Goal: Task Accomplishment & Management: Complete application form

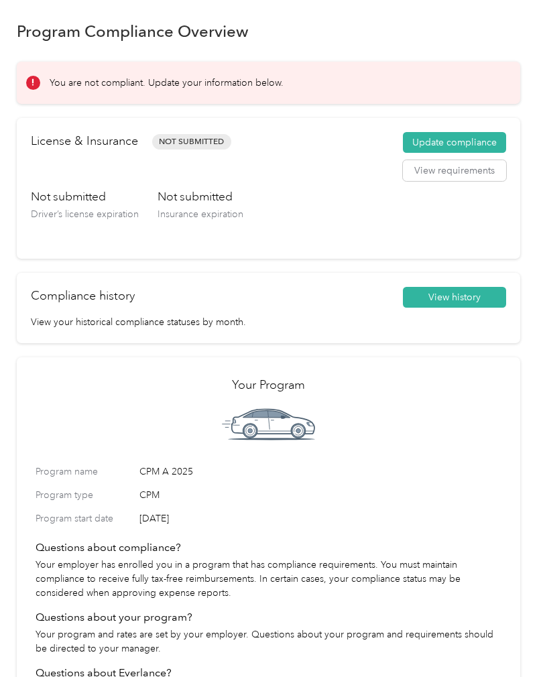
scroll to position [8, 0]
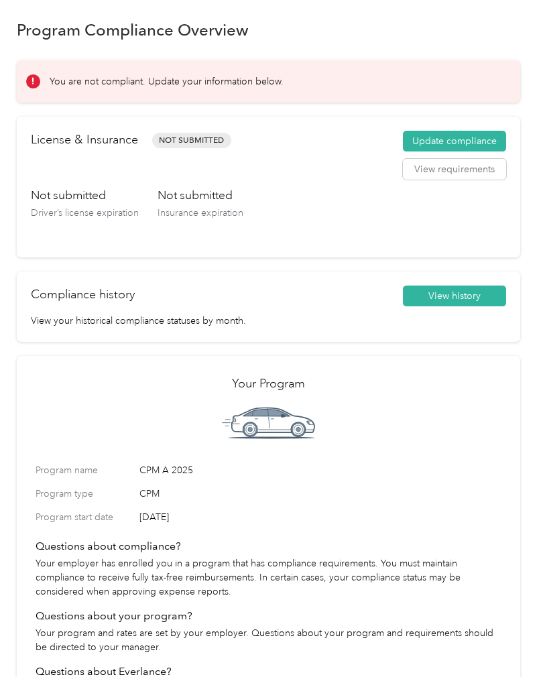
click at [487, 144] on button "Update compliance" at bounding box center [454, 141] width 103 height 21
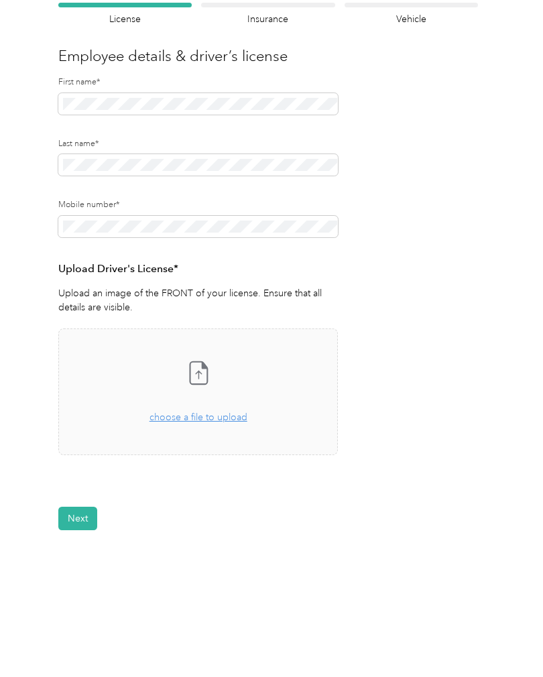
scroll to position [101, 0]
click at [225, 420] on span "choose a file to upload" at bounding box center [198, 417] width 98 height 11
click at [205, 372] on icon at bounding box center [198, 372] width 27 height 27
click at [236, 424] on div "Take a photo or choose a photo from your library Drag and drop your file here, …" at bounding box center [198, 392] width 257 height 104
click at [354, 410] on form "Employee details & driver’s license License Insurance declaration Insurance Veh…" at bounding box center [268, 287] width 420 height 568
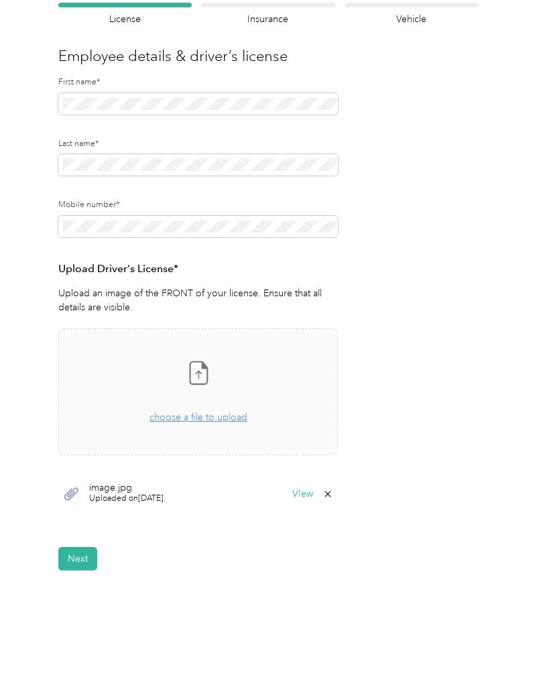
click at [333, 494] on icon at bounding box center [327, 494] width 11 height 11
click at [262, 505] on button "No" at bounding box center [265, 501] width 25 height 21
click at [331, 491] on icon at bounding box center [328, 494] width 6 height 6
click at [301, 500] on button "Yes" at bounding box center [299, 501] width 26 height 21
click at [220, 438] on div "Take a photo or choose a photo from your library Drag and drop your file here, …" at bounding box center [198, 392] width 257 height 104
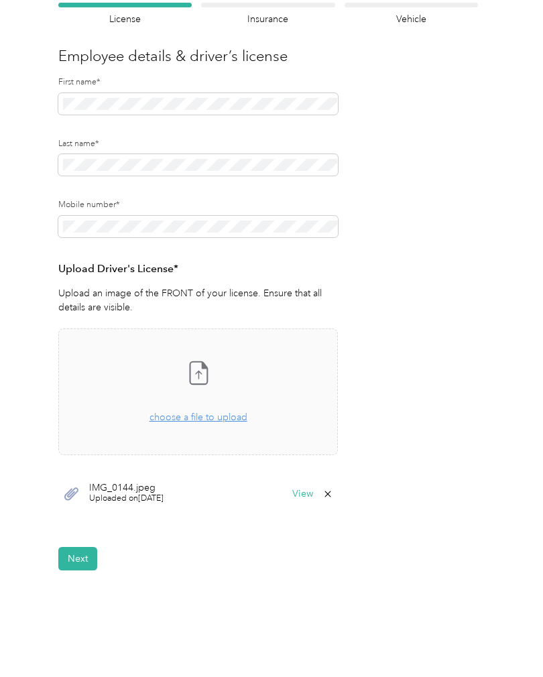
click at [164, 493] on span "Uploaded on [DATE]" at bounding box center [126, 499] width 74 height 12
click at [310, 493] on button "View" at bounding box center [302, 493] width 21 height 9
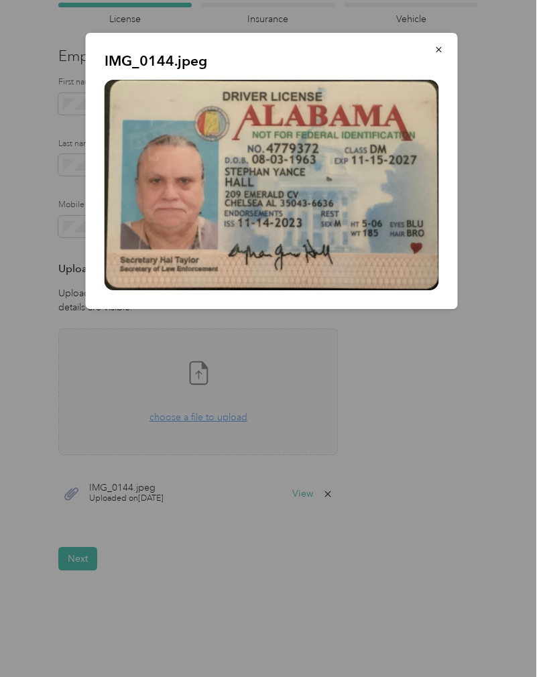
click at [446, 55] on button "button" at bounding box center [439, 49] width 28 height 23
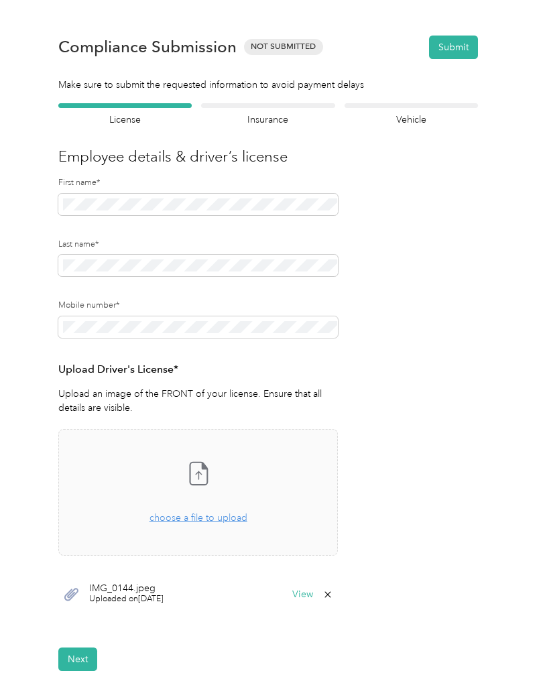
scroll to position [0, 0]
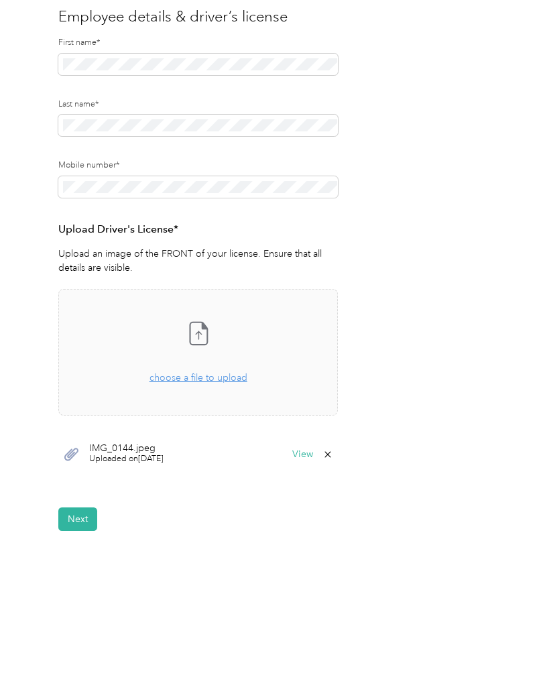
click at [82, 519] on button "Next" at bounding box center [77, 518] width 39 height 23
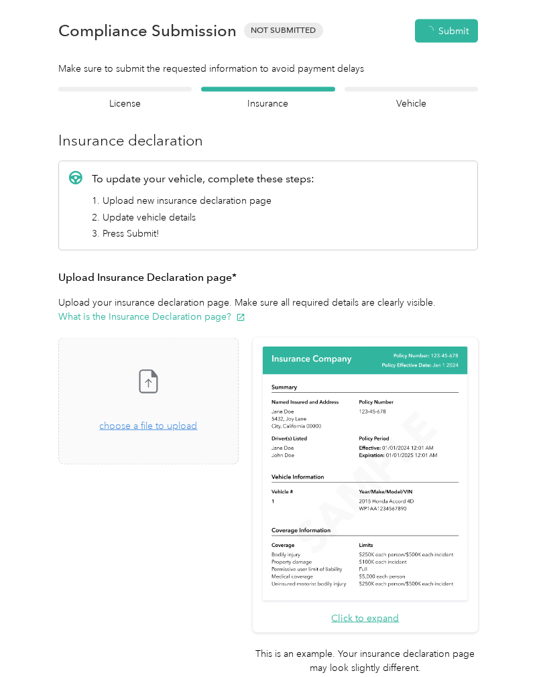
scroll to position [1, 0]
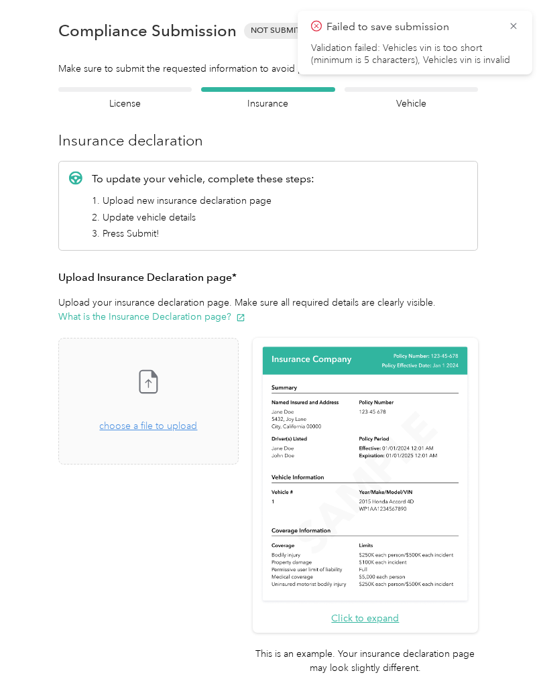
click at [196, 315] on button "What is the Insurance Declaration page?" at bounding box center [151, 317] width 187 height 14
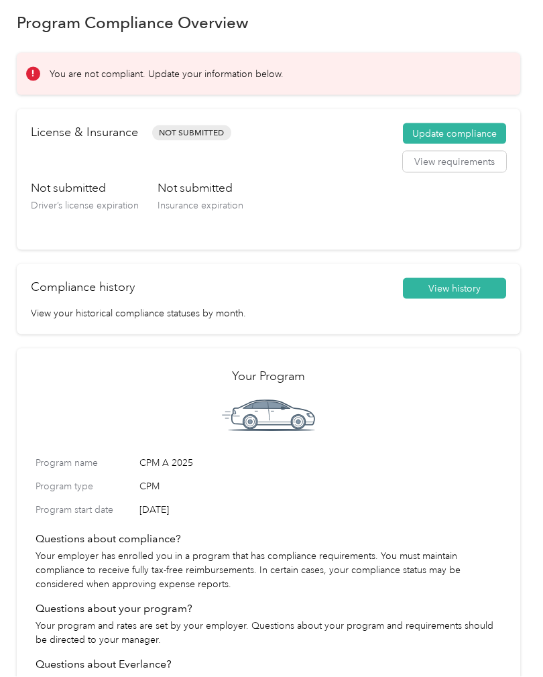
scroll to position [19, 0]
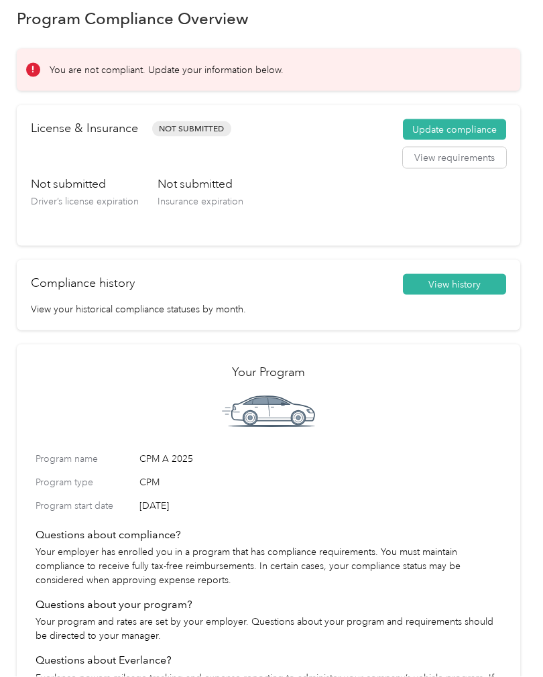
click at [487, 119] on button "Update compliance" at bounding box center [454, 129] width 103 height 21
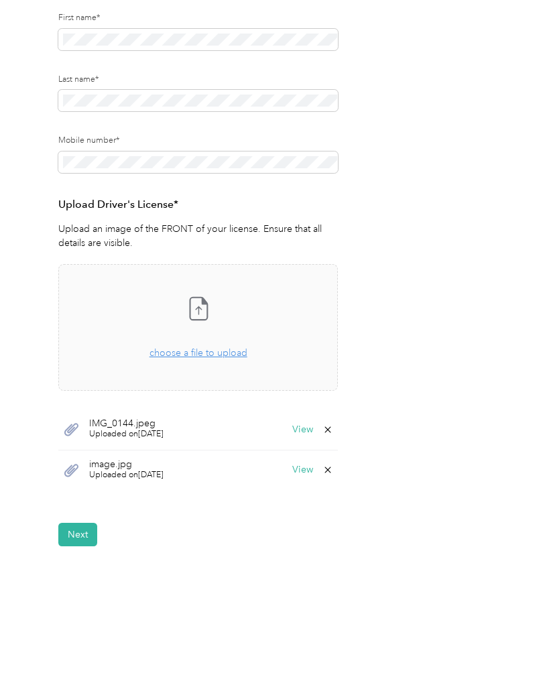
scroll to position [166, 0]
click at [236, 409] on div "IMG_0144.jpeg Uploaded on 9/3/2025 View" at bounding box center [198, 429] width 280 height 41
click at [313, 424] on button "View" at bounding box center [302, 428] width 21 height 9
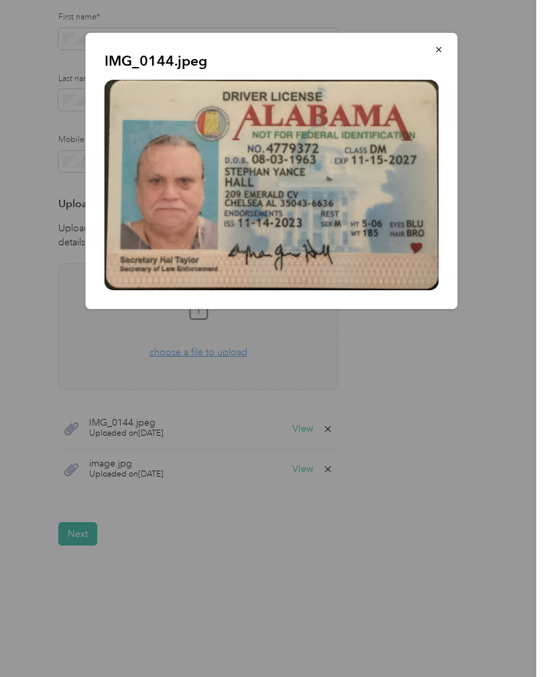
click at [444, 53] on button "button" at bounding box center [439, 49] width 28 height 23
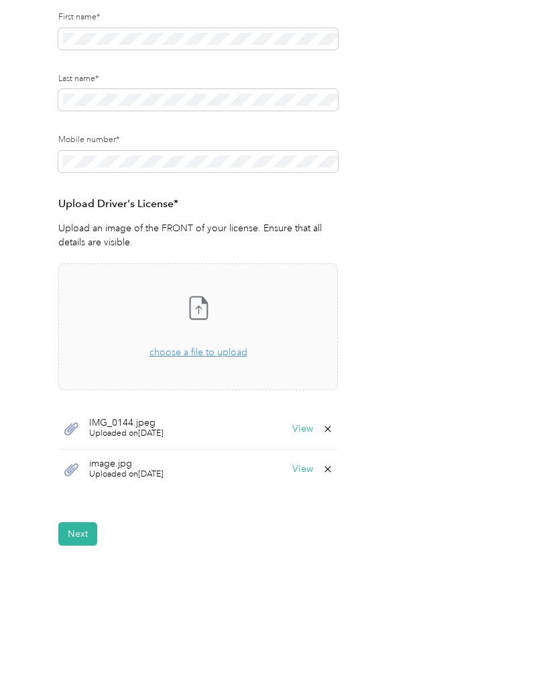
click at [248, 450] on div "image.jpg Uploaded on 9/3/2025 View" at bounding box center [198, 470] width 280 height 40
click at [308, 465] on button "View" at bounding box center [302, 469] width 21 height 9
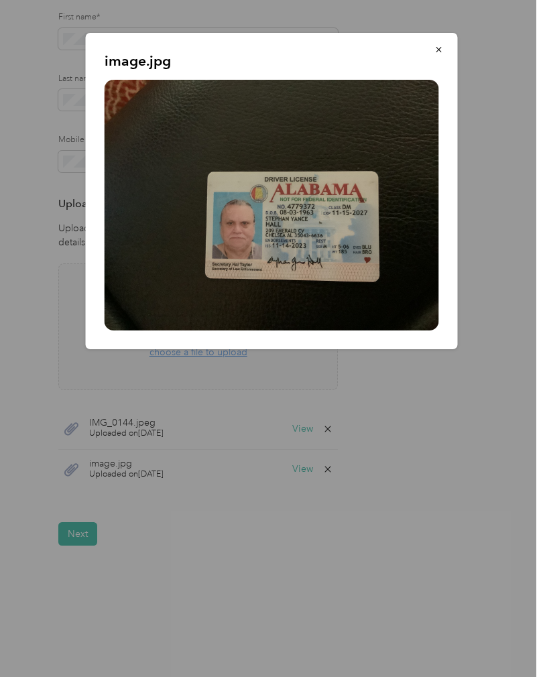
click at [448, 47] on button "button" at bounding box center [439, 49] width 28 height 23
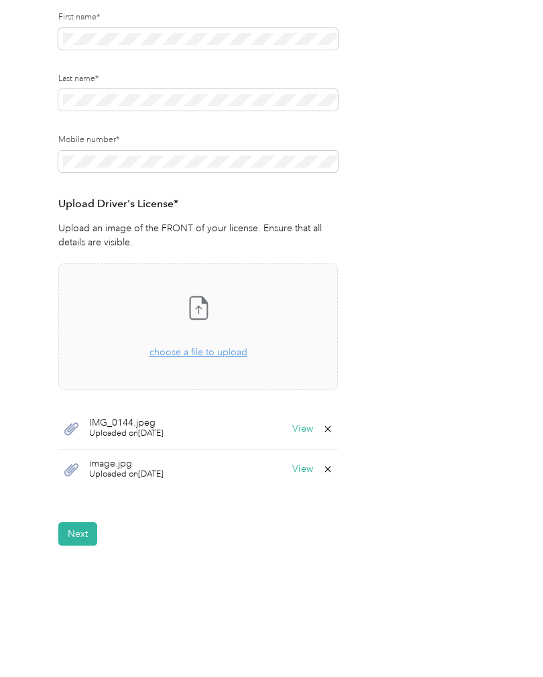
click at [329, 464] on icon at bounding box center [327, 469] width 11 height 11
click at [302, 467] on button "Yes" at bounding box center [299, 477] width 26 height 21
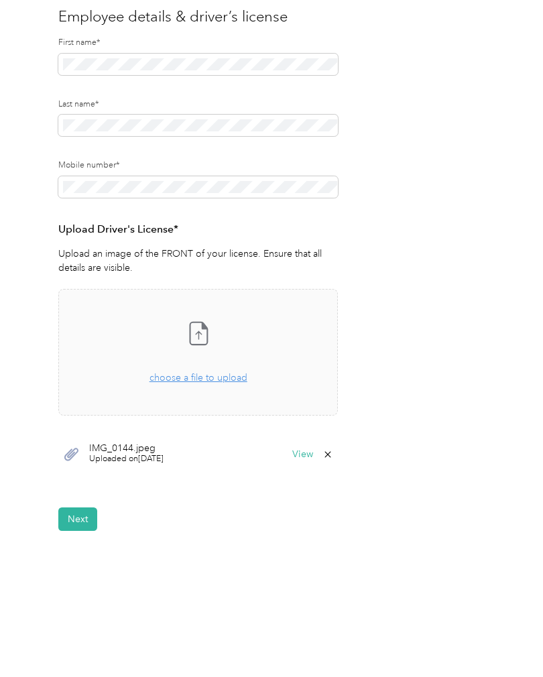
click at [89, 507] on button "Next" at bounding box center [77, 518] width 39 height 23
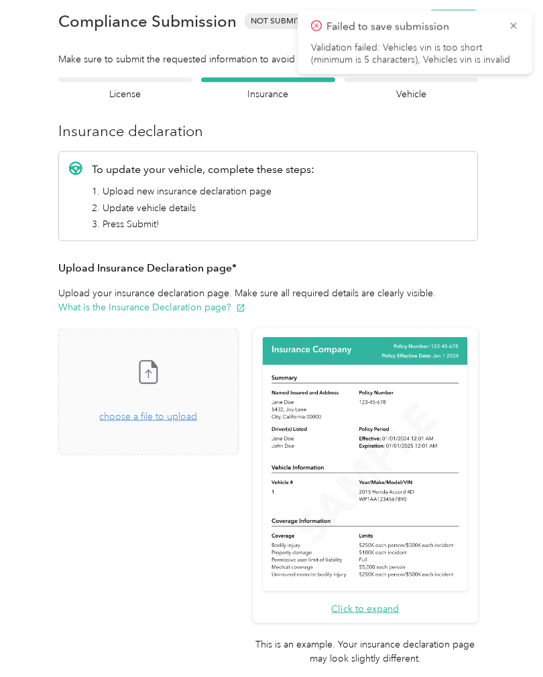
scroll to position [16, 0]
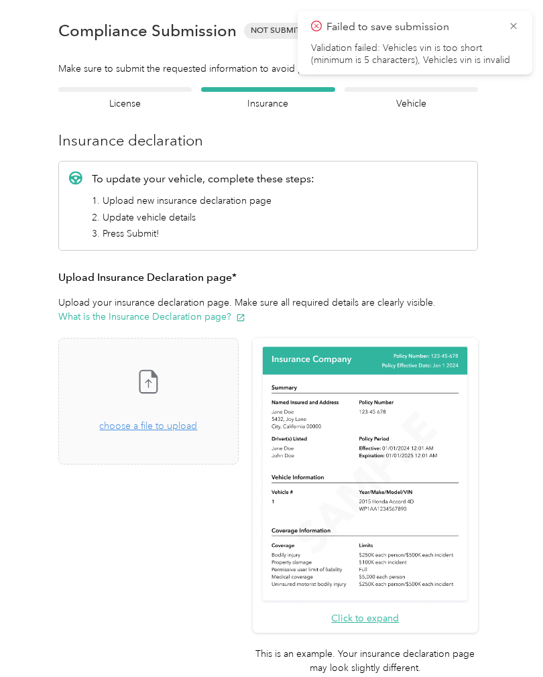
click at [197, 432] on div "Drag and drop your file here, or choose a file to upload" at bounding box center [148, 418] width 98 height 29
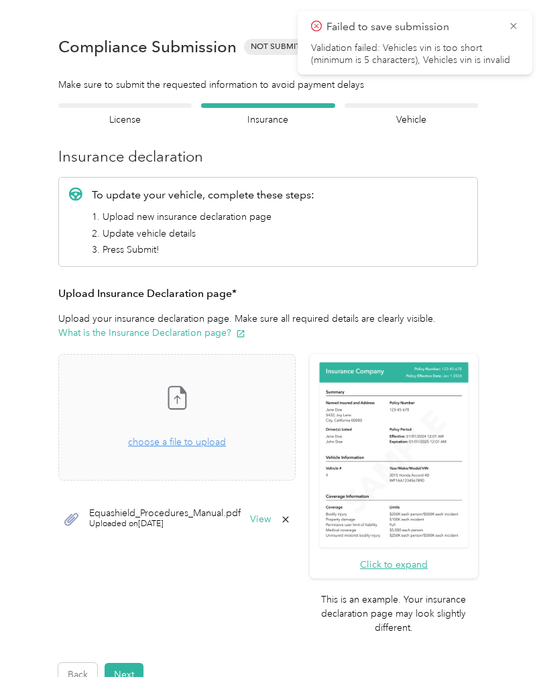
scroll to position [0, 0]
click at [205, 518] on span "Uploaded on [DATE]" at bounding box center [164, 524] width 151 height 12
click at [232, 577] on div "Take a photo or choose a photo from your library Drag and drop your file here, …" at bounding box center [176, 497] width 237 height 286
click at [524, 24] on div "Failed to save submission Validation failed: Vehicles vin is too short (minimum…" at bounding box center [415, 43] width 235 height 64
click at [518, 24] on icon at bounding box center [513, 26] width 11 height 12
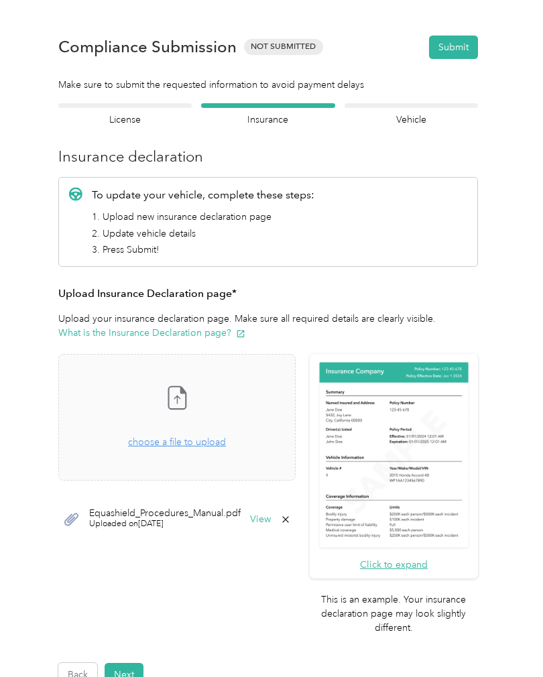
click at [137, 115] on h4 "License" at bounding box center [124, 120] width 133 height 14
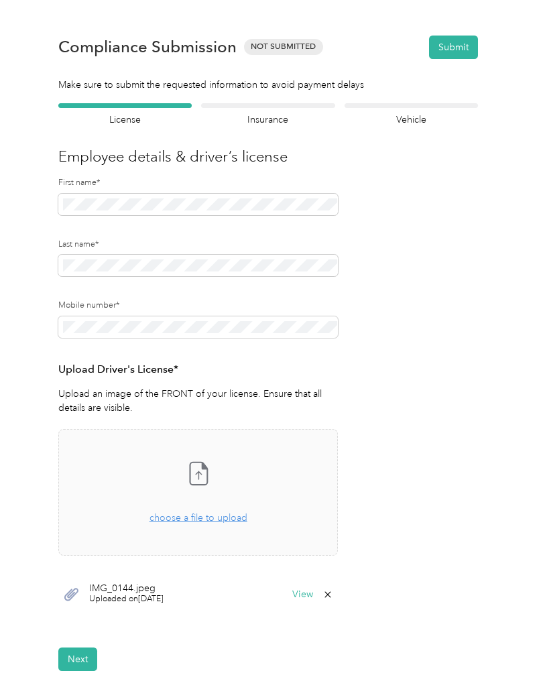
click at [461, 50] on button "Submit" at bounding box center [453, 47] width 49 height 23
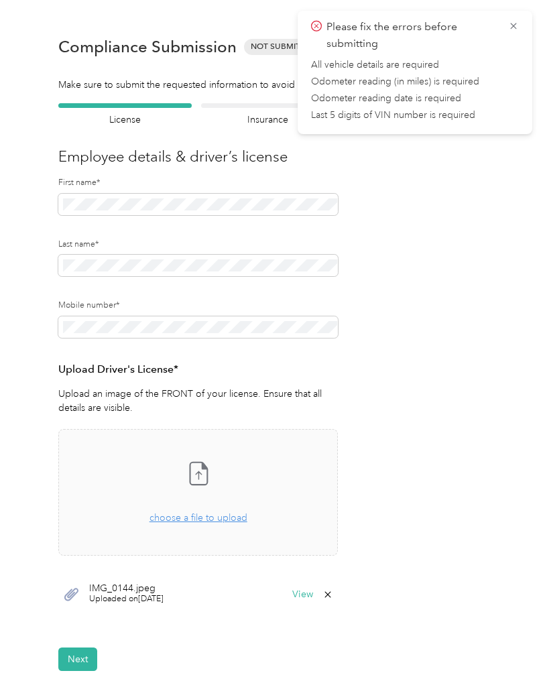
click at [478, 177] on form "Employee details & driver’s license License Insurance declaration Insurance Veh…" at bounding box center [268, 387] width 420 height 568
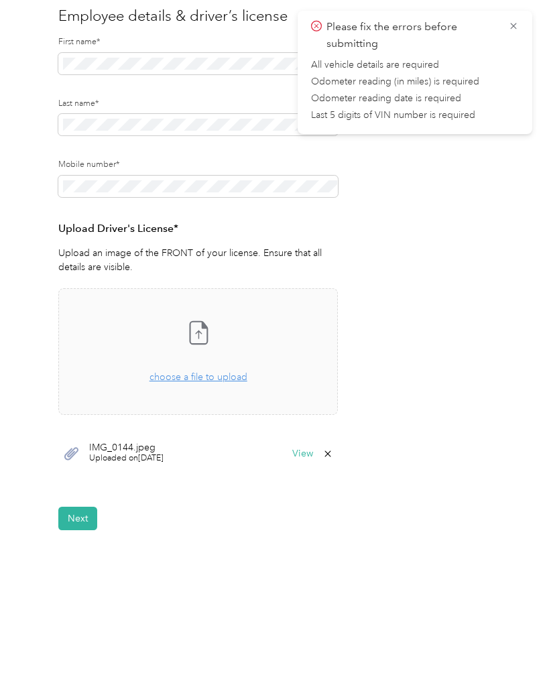
scroll to position [140, 0]
click at [194, 572] on div "Back Home Compliance overview Compliance submission Compliance Submission Not S…" at bounding box center [268, 260] width 536 height 800
click at [72, 521] on button "Next" at bounding box center [77, 518] width 39 height 23
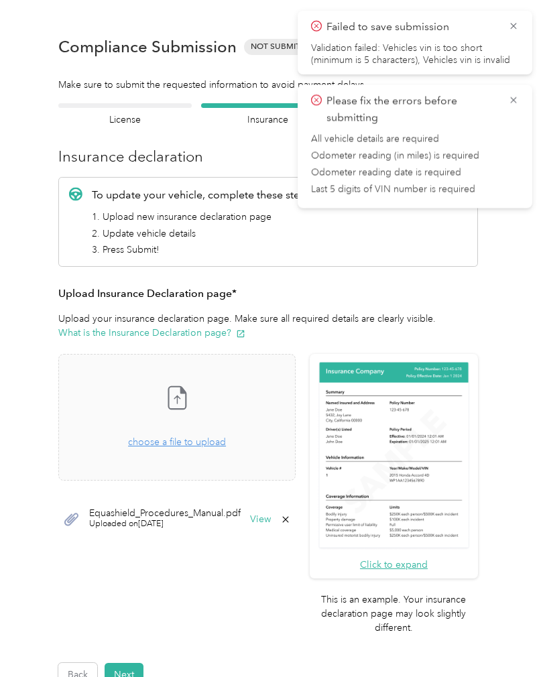
click at [513, 25] on icon at bounding box center [513, 26] width 6 height 6
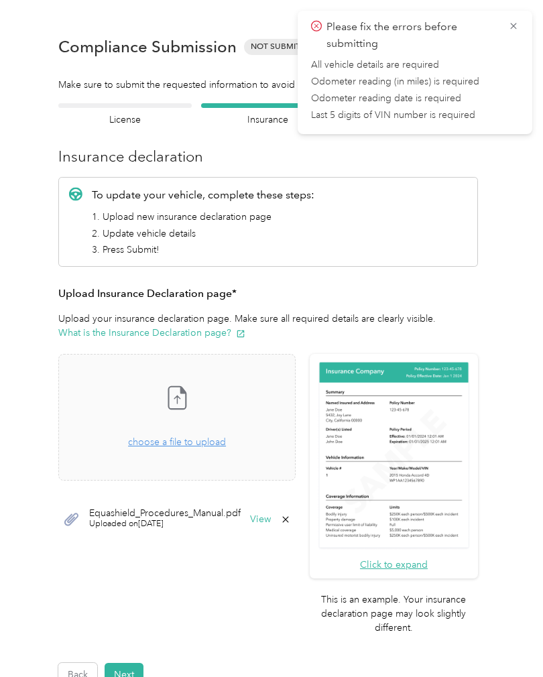
click at [517, 26] on icon at bounding box center [513, 26] width 11 height 12
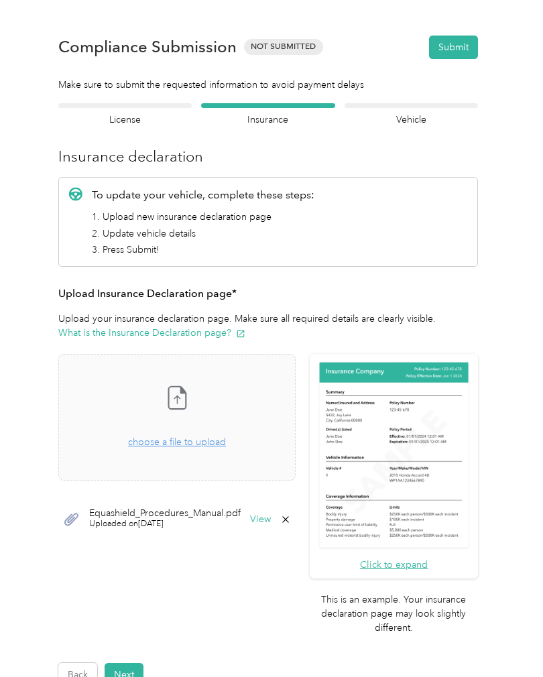
scroll to position [47, 0]
click at [139, 663] on button "Next" at bounding box center [124, 674] width 39 height 23
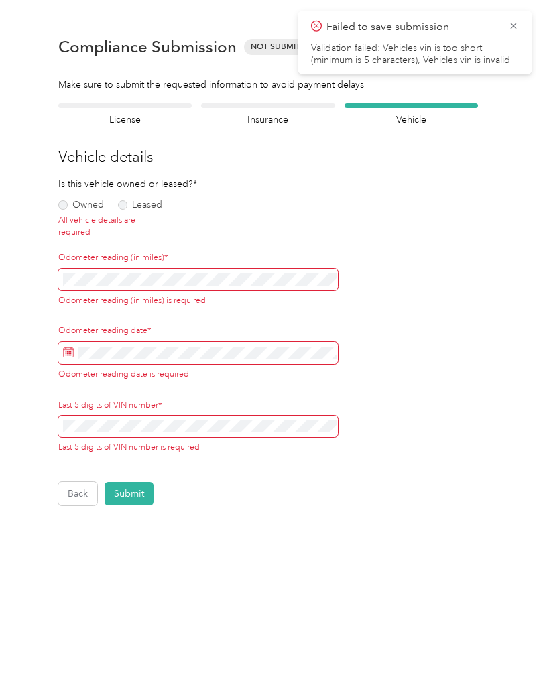
click at [84, 206] on label "Owned" at bounding box center [81, 204] width 46 height 9
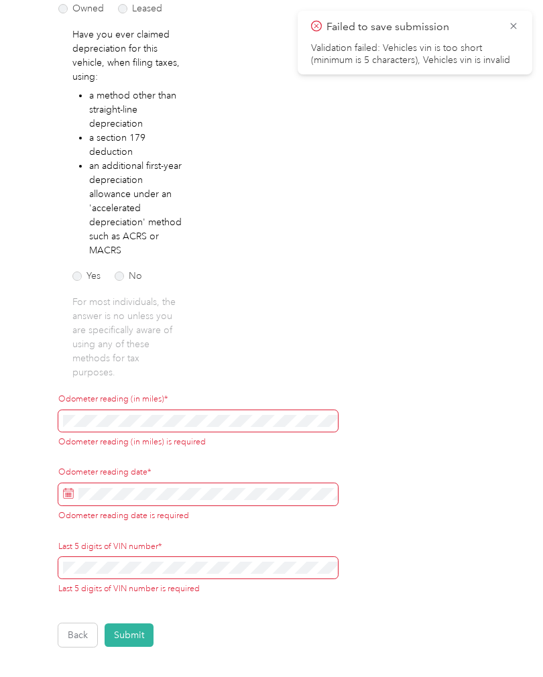
scroll to position [198, 0]
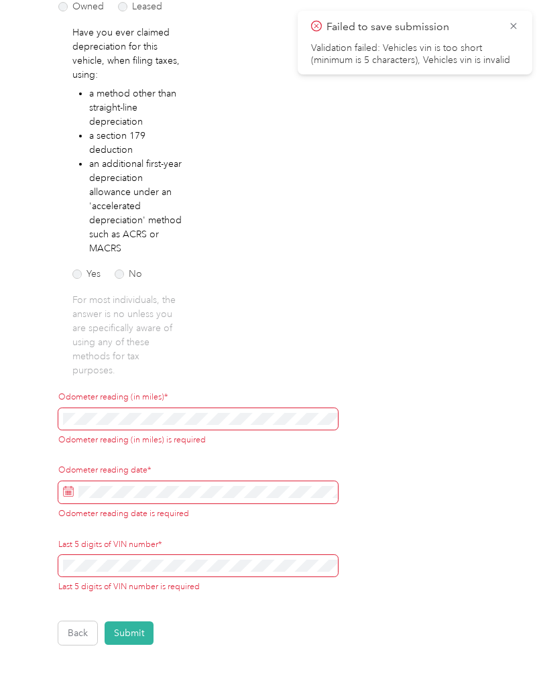
click at [133, 271] on label "No" at bounding box center [128, 273] width 27 height 9
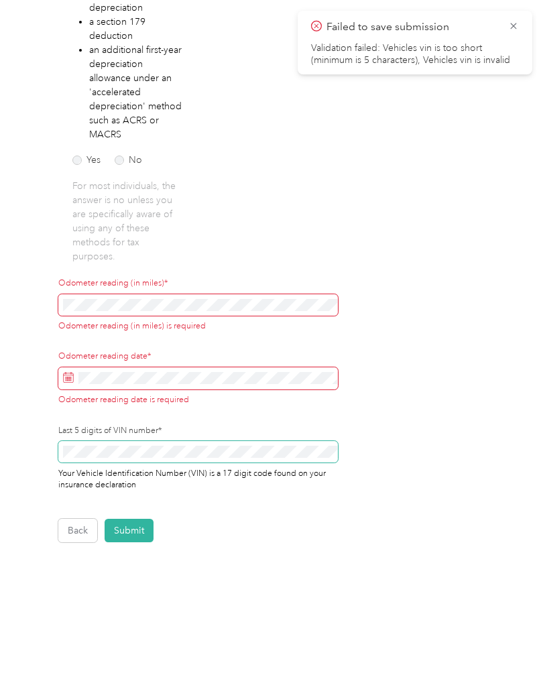
scroll to position [312, 0]
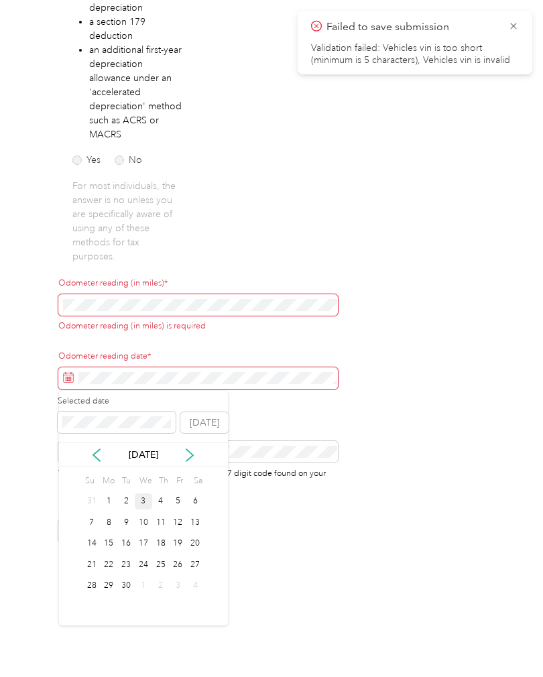
click at [147, 503] on div "3" at bounding box center [143, 501] width 17 height 17
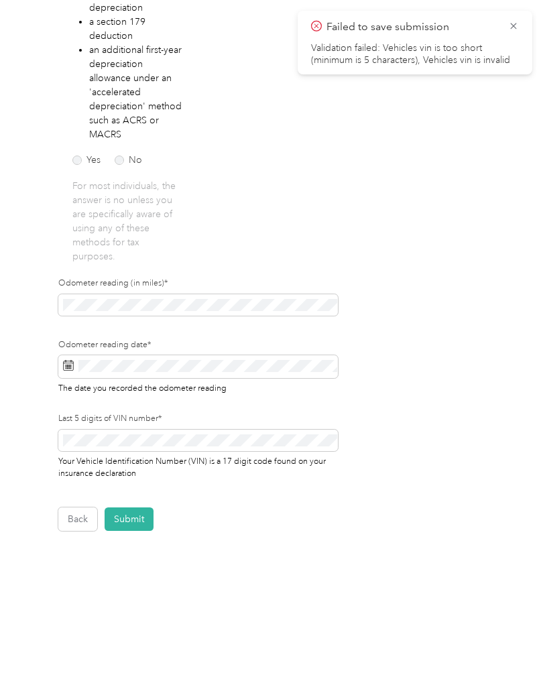
click at [234, 570] on div "Back Home Compliance overview Compliance submission Compliance Submission Not S…" at bounding box center [268, 174] width 536 height 972
click at [127, 511] on button "Submit" at bounding box center [129, 518] width 49 height 23
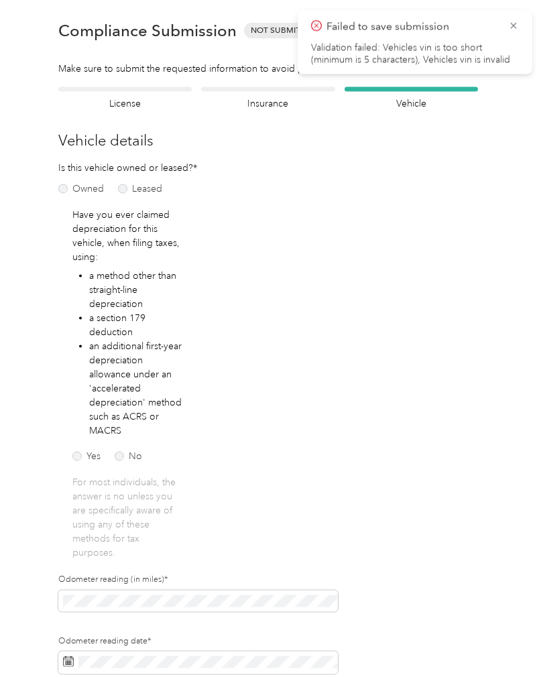
scroll to position [1, 0]
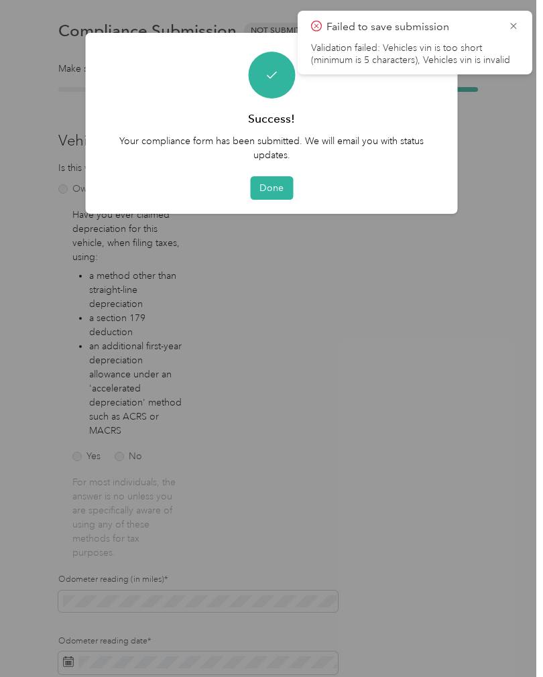
click at [264, 180] on button "Done" at bounding box center [271, 187] width 43 height 23
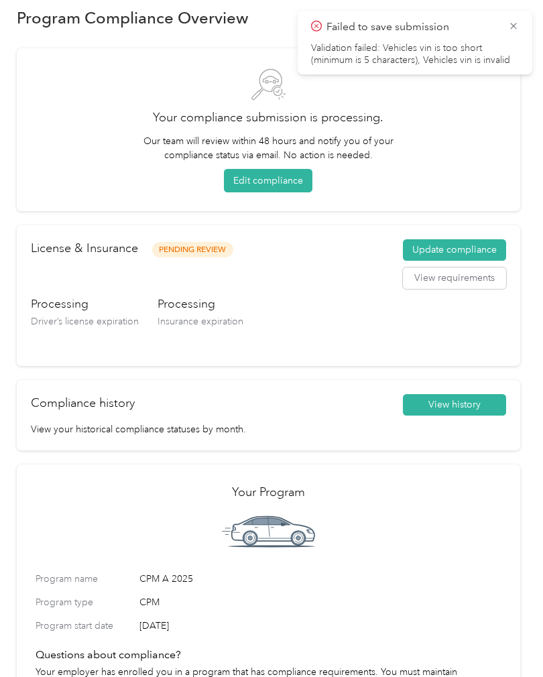
scroll to position [20, 0]
click at [426, 247] on button "Update compliance" at bounding box center [454, 249] width 103 height 21
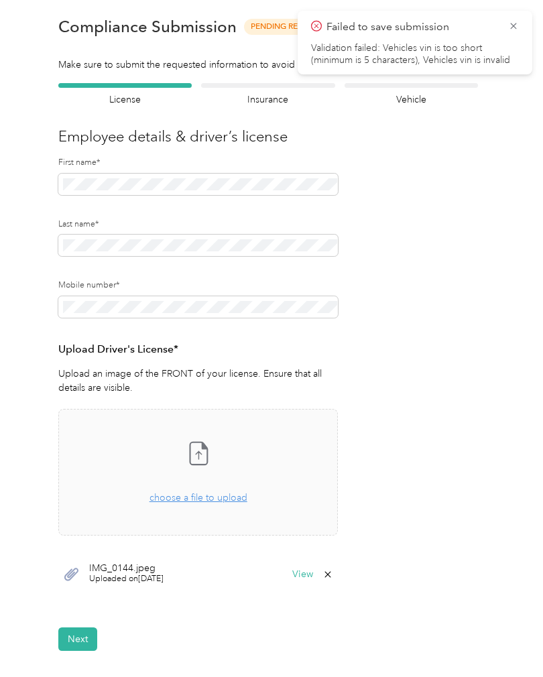
click at [88, 627] on button "Next" at bounding box center [77, 638] width 39 height 23
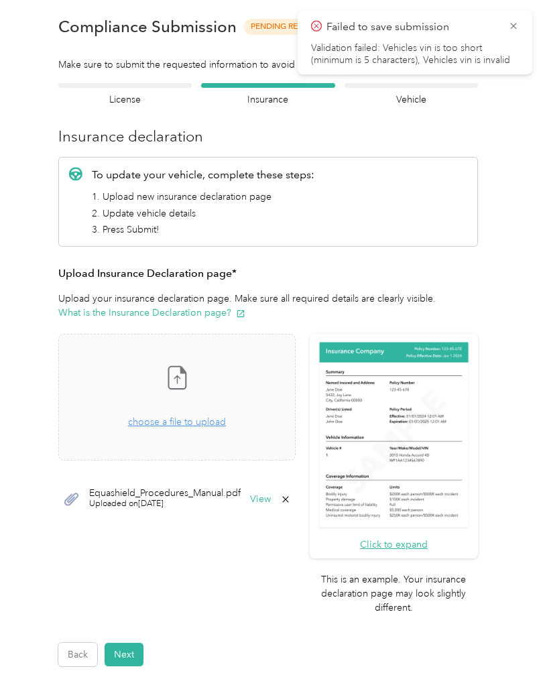
click at [123, 648] on button "Next" at bounding box center [124, 654] width 39 height 23
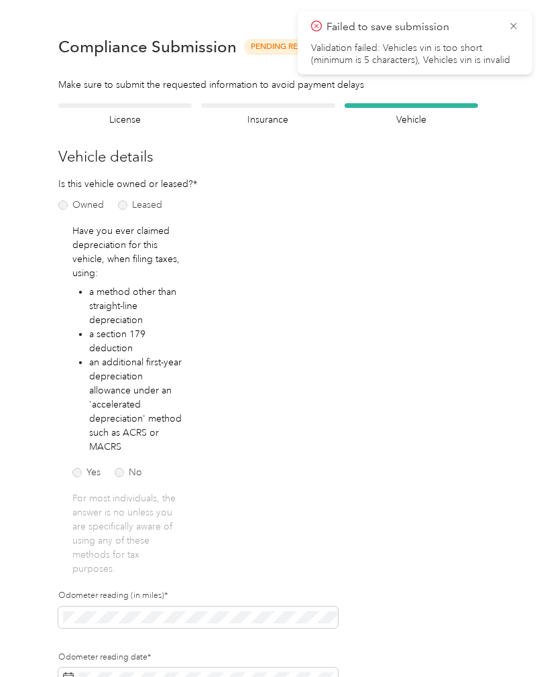
click at [469, 190] on form "Employee details & driver’s license License Insurance declaration Insurance Veh…" at bounding box center [268, 473] width 420 height 740
click at [512, 20] on icon at bounding box center [513, 26] width 11 height 12
